Goal: Task Accomplishment & Management: Use online tool/utility

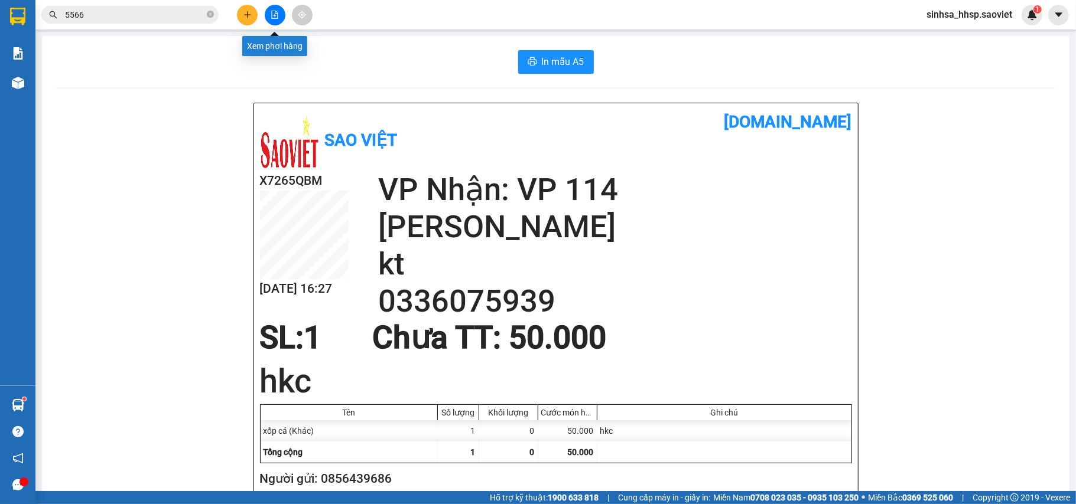
click at [274, 14] on icon "file-add" at bounding box center [275, 15] width 8 height 8
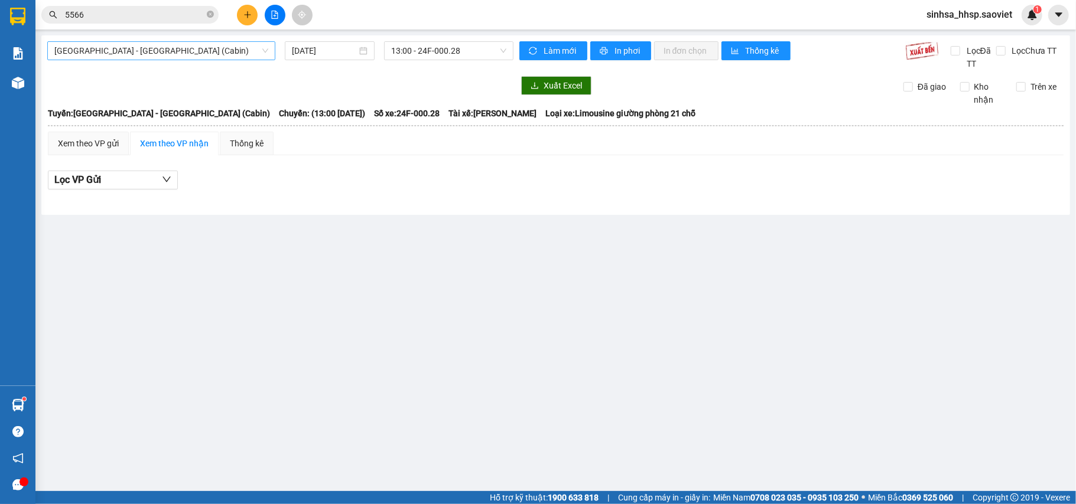
click at [172, 54] on span "[GEOGRAPHIC_DATA] - [GEOGRAPHIC_DATA] (Cabin)" at bounding box center [161, 51] width 214 height 18
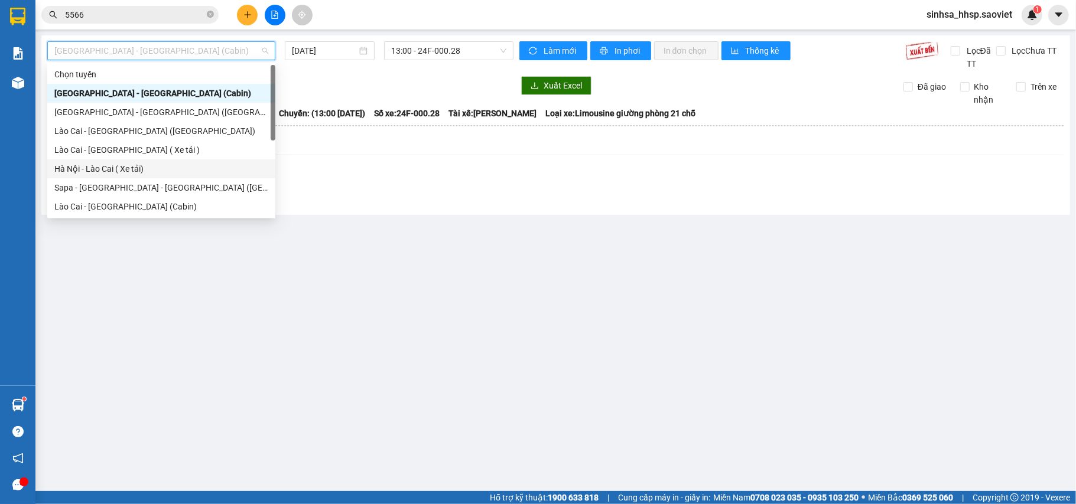
scroll to position [79, 0]
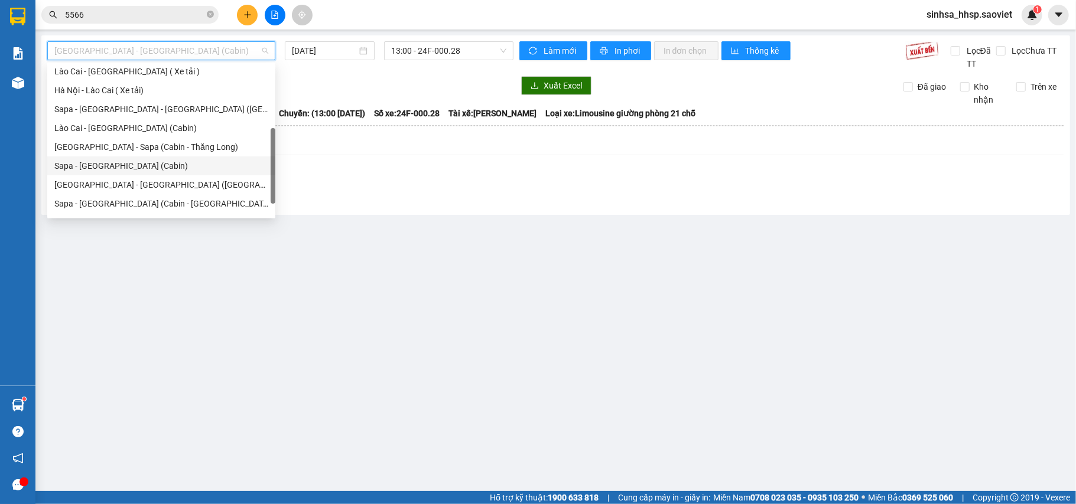
click at [109, 168] on div "Sapa - [GEOGRAPHIC_DATA] (Cabin)" at bounding box center [161, 165] width 214 height 13
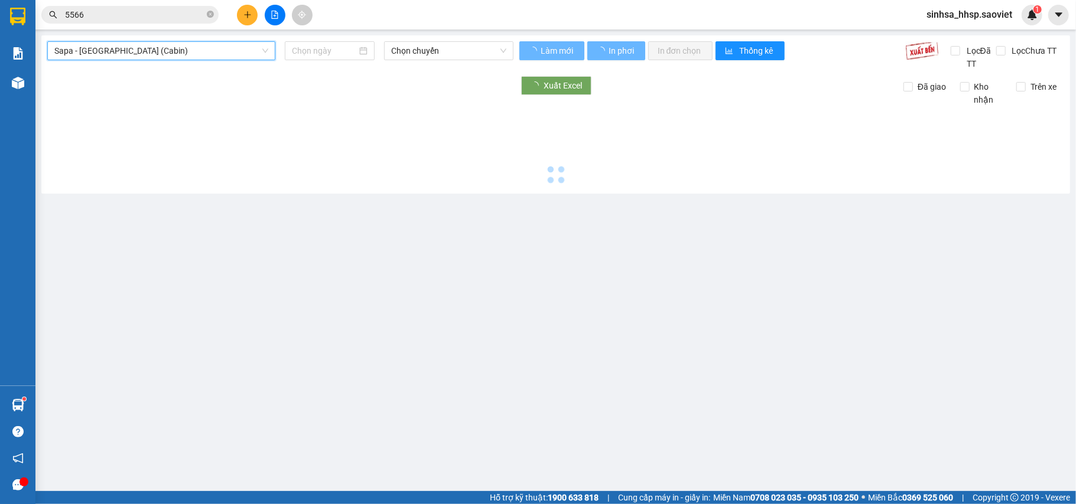
type input "[DATE]"
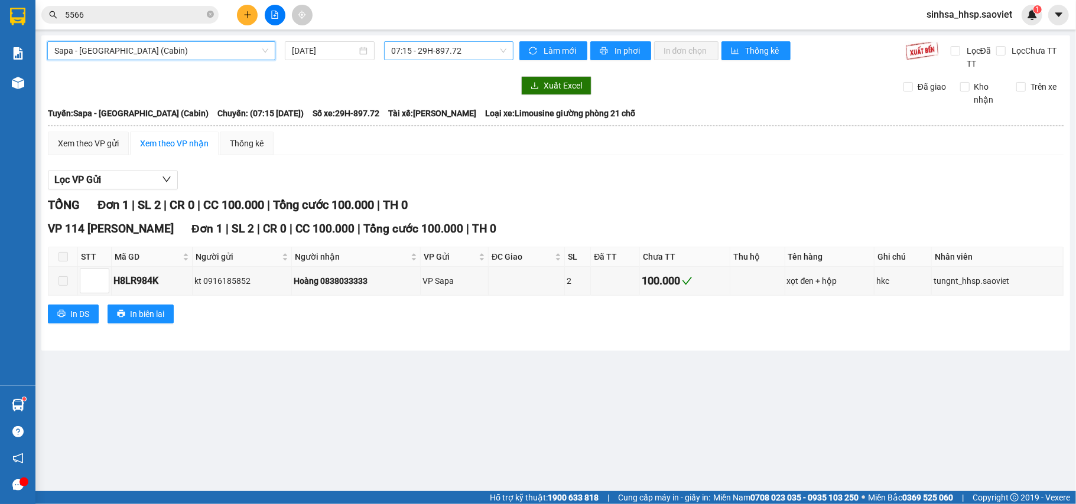
click at [442, 50] on span "07:15 - 29H-897.72" at bounding box center [448, 51] width 115 height 18
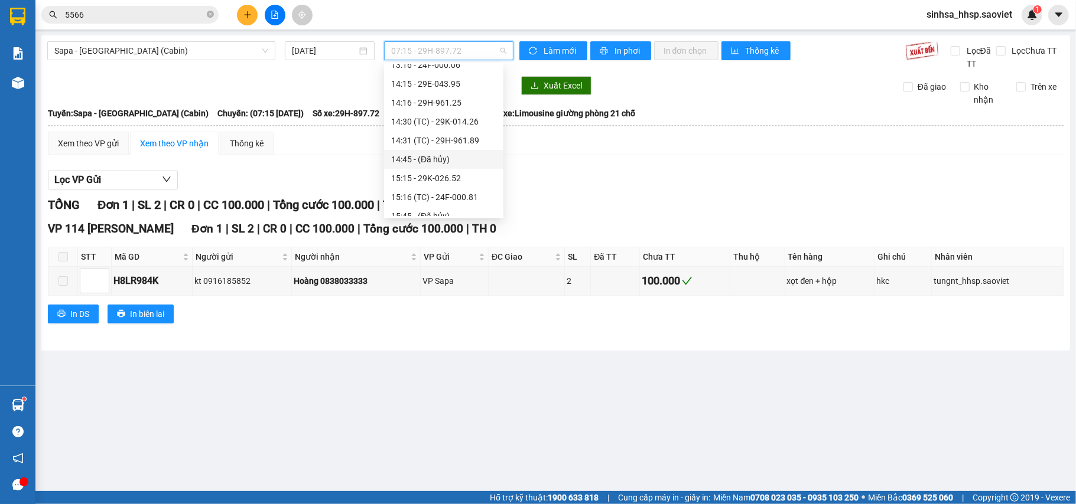
scroll to position [393, 0]
click at [447, 169] on div "20:45 - (Đã hủy)" at bounding box center [443, 172] width 105 height 13
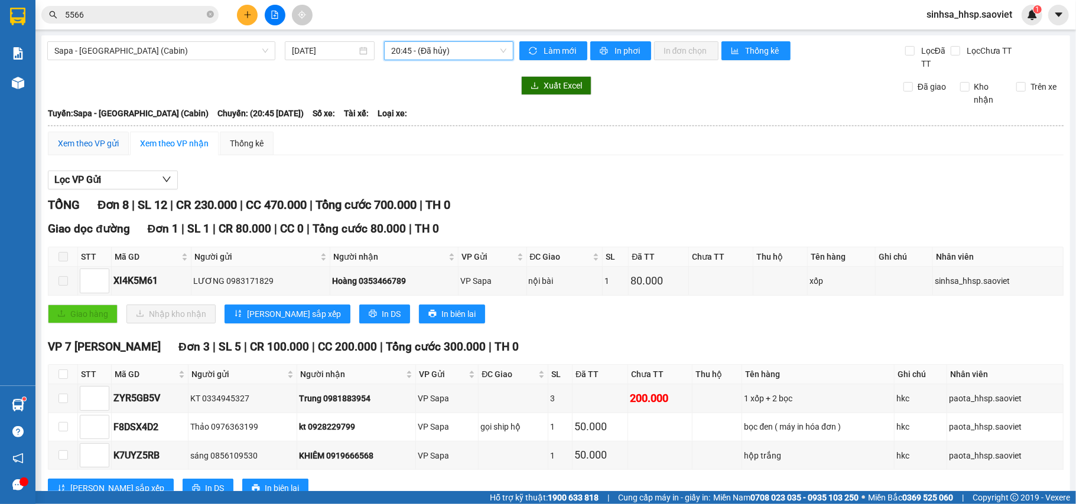
click at [100, 138] on div "Xem theo VP gửi" at bounding box center [88, 143] width 61 height 13
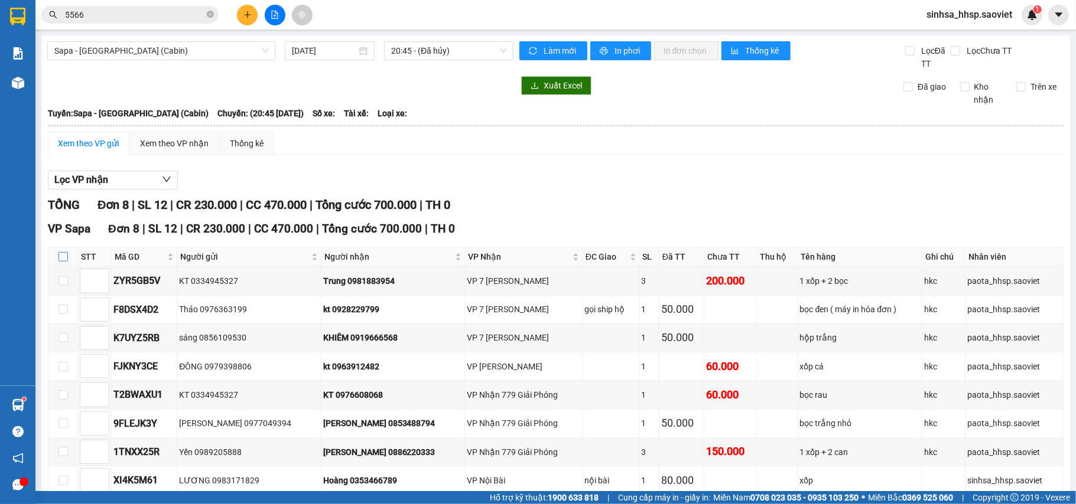
click at [62, 260] on input "checkbox" at bounding box center [62, 256] width 9 height 9
checkbox input "true"
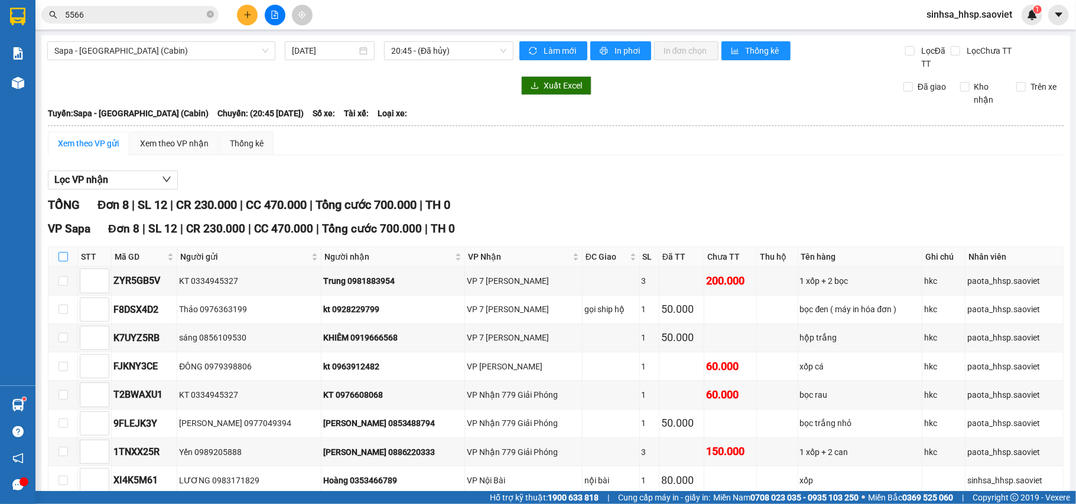
checkbox input "true"
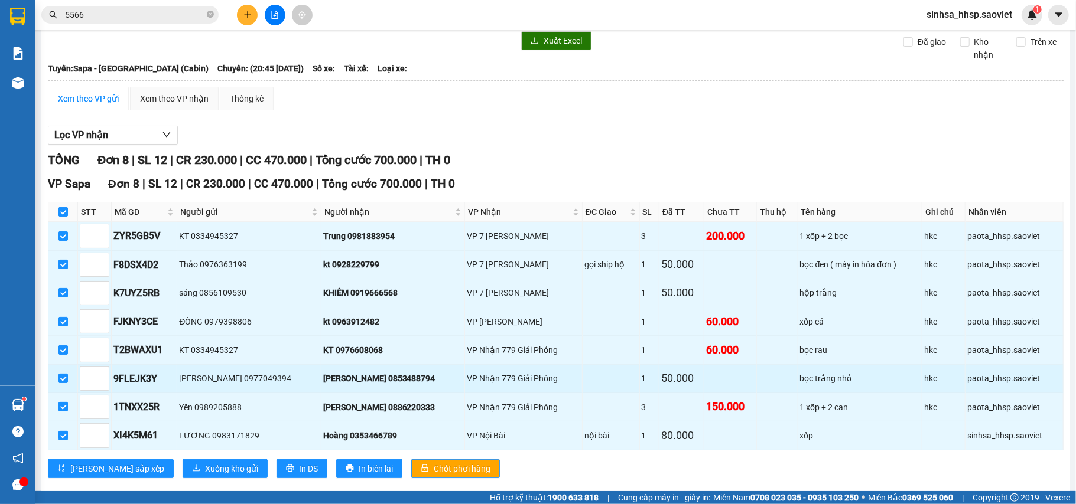
scroll to position [70, 0]
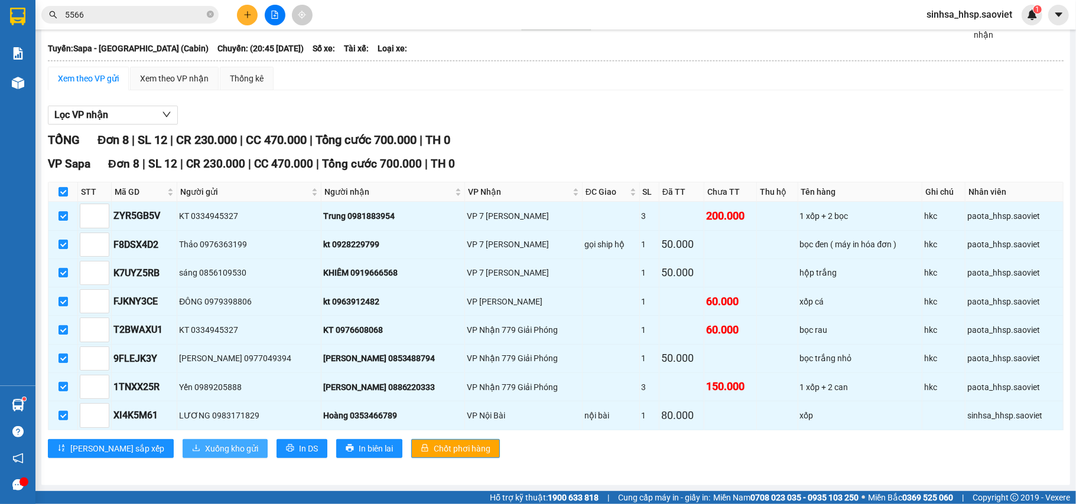
click at [205, 452] on span "Xuống kho gửi" at bounding box center [231, 448] width 53 height 13
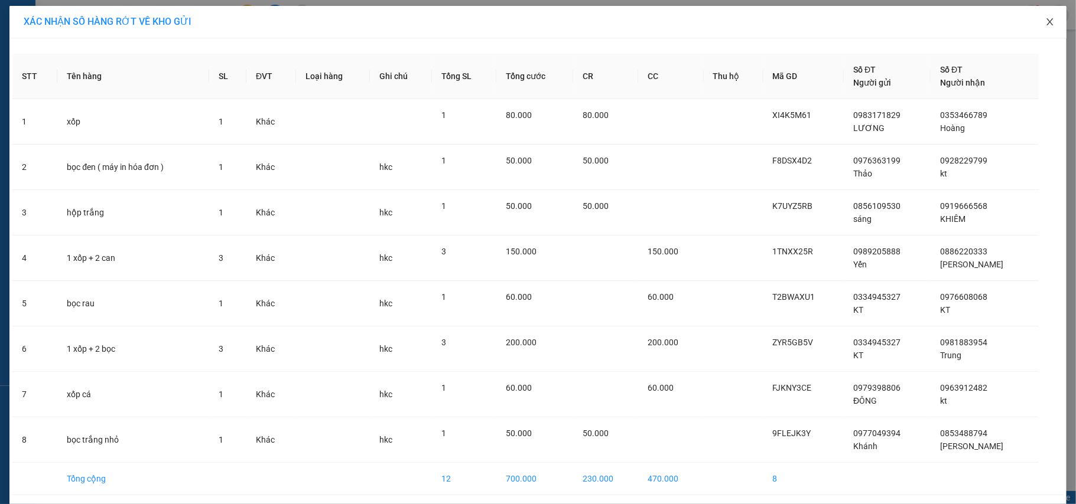
click at [1045, 24] on icon "close" at bounding box center [1049, 21] width 9 height 9
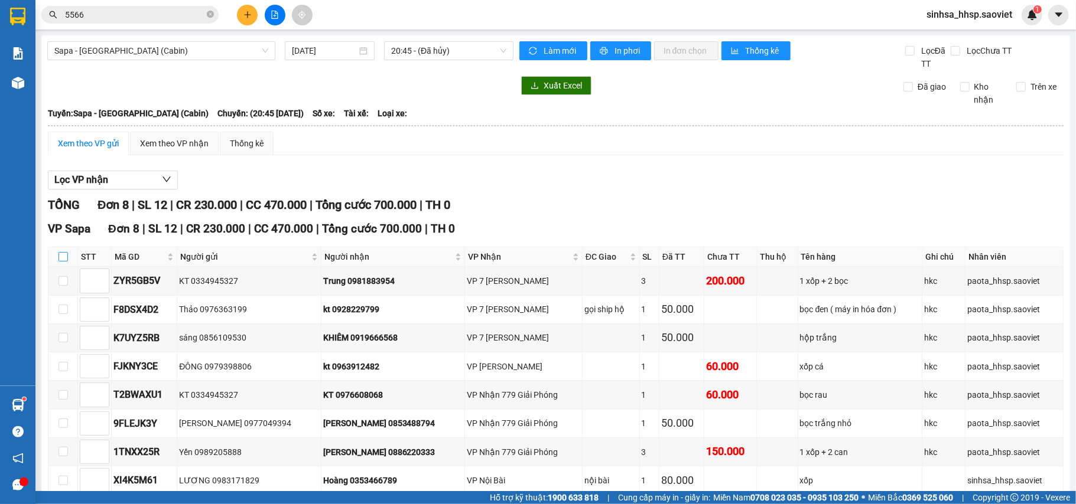
click at [66, 256] on input "checkbox" at bounding box center [62, 256] width 9 height 9
checkbox input "true"
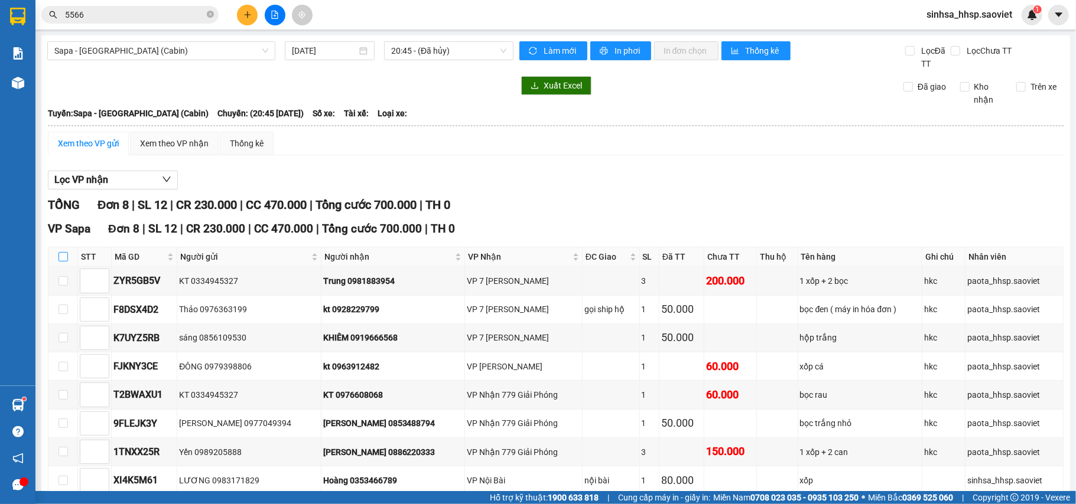
checkbox input "true"
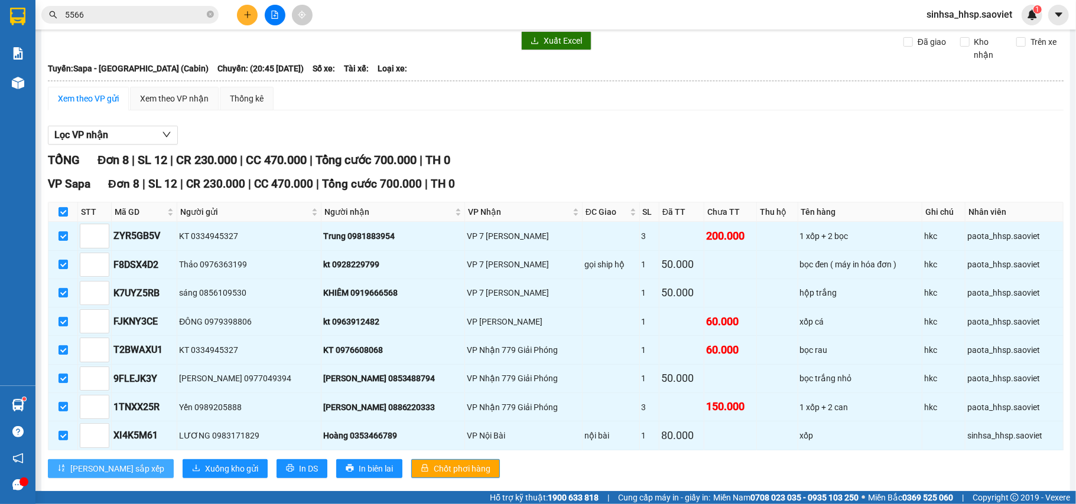
scroll to position [70, 0]
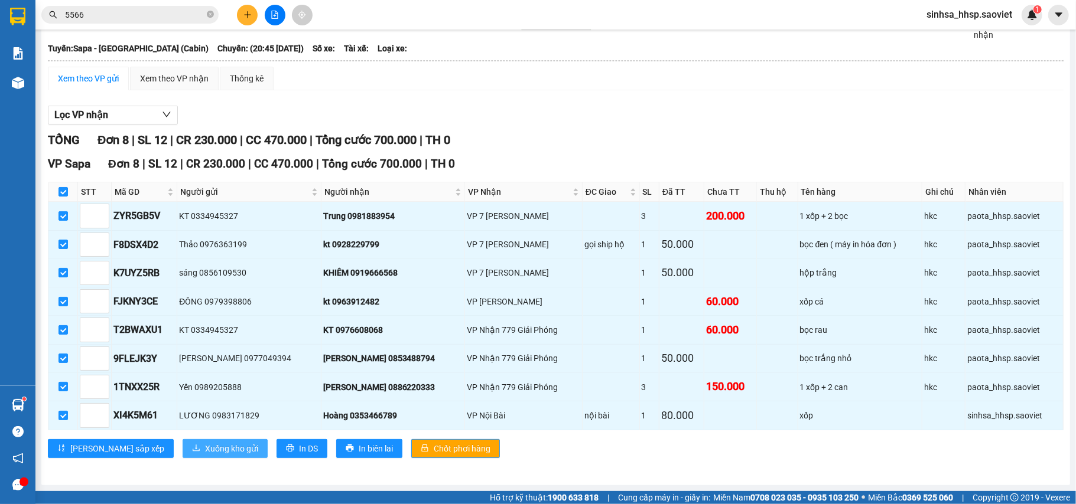
click at [205, 452] on span "Xuống kho gửi" at bounding box center [231, 448] width 53 height 13
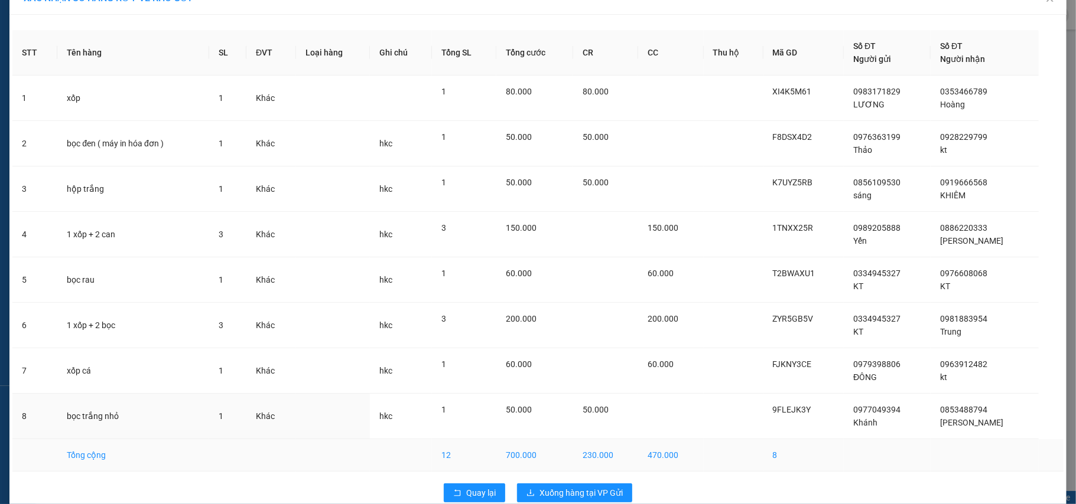
scroll to position [46, 0]
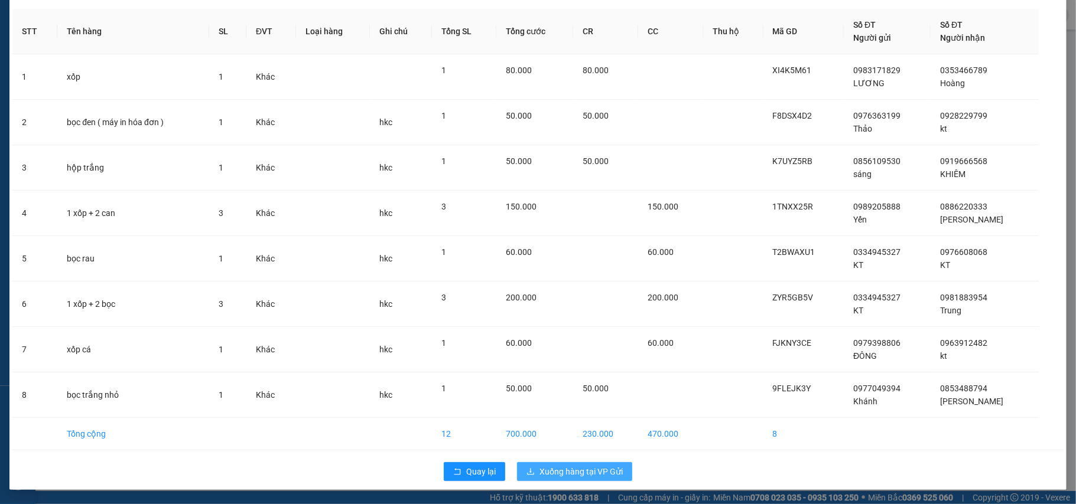
click at [591, 468] on span "Xuống hàng tại VP Gửi" at bounding box center [580, 471] width 83 height 13
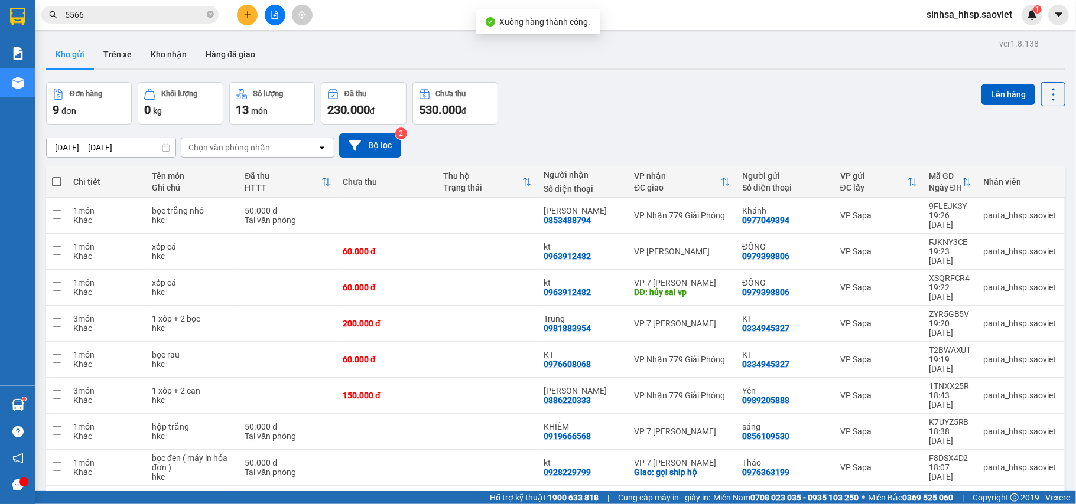
scroll to position [54, 0]
